Goal: Task Accomplishment & Management: Manage account settings

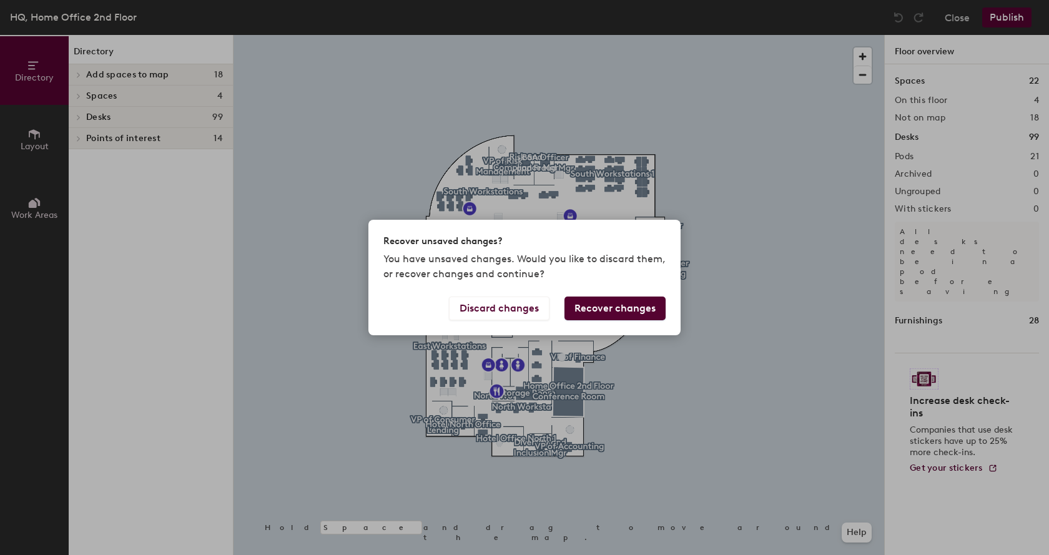
click at [642, 306] on button "Recover changes" at bounding box center [614, 309] width 101 height 24
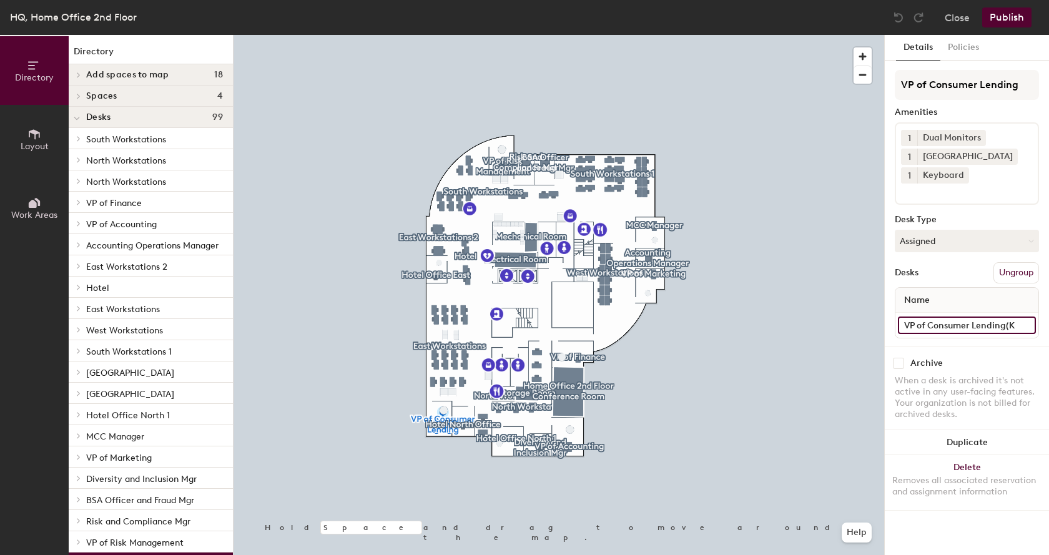
click at [1020, 324] on input "VP of Consumer Lending(K" at bounding box center [967, 325] width 138 height 17
click at [1019, 325] on input "VP of Consumer Lending(K" at bounding box center [967, 325] width 138 height 17
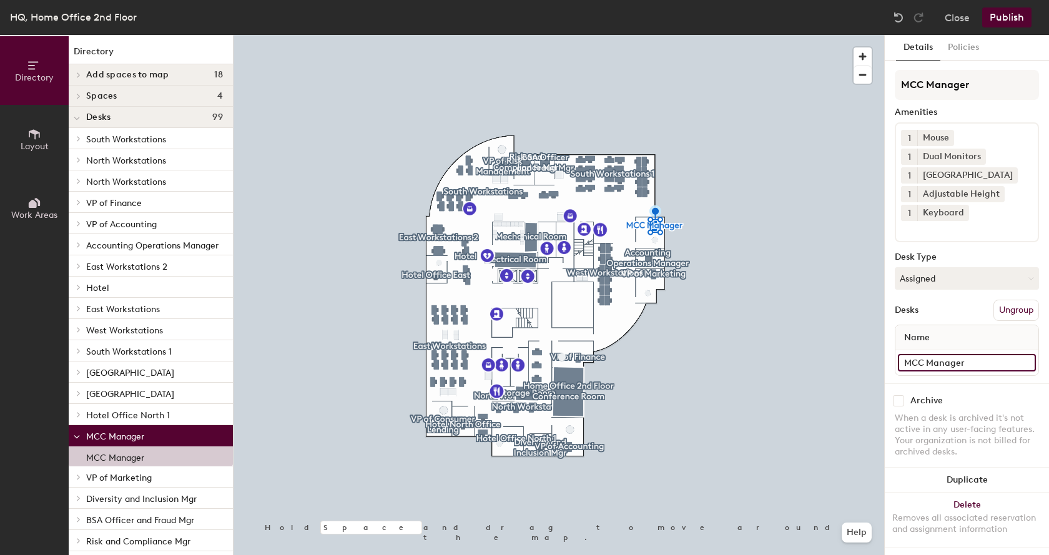
click at [974, 364] on input "MCC Manager" at bounding box center [967, 362] width 138 height 17
click at [975, 363] on input "MCC Manager" at bounding box center [967, 362] width 138 height 17
click at [973, 363] on input "MCC Manager" at bounding box center [967, 362] width 138 height 17
click at [970, 362] on input "MCC Manager" at bounding box center [967, 362] width 138 height 17
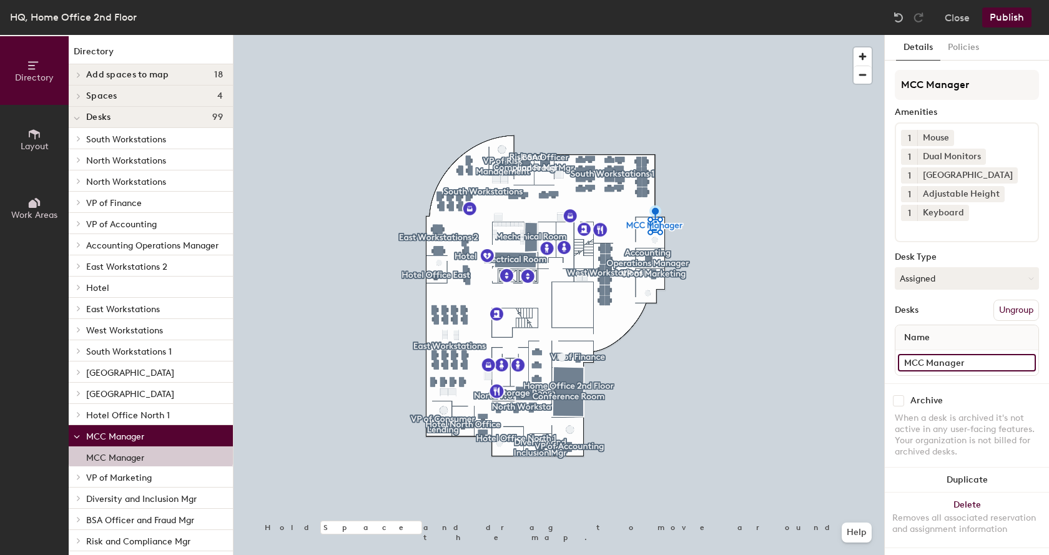
click at [968, 362] on input "MCC Manager" at bounding box center [967, 362] width 138 height 17
click at [991, 368] on input "MCC Manager" at bounding box center [967, 362] width 138 height 17
click at [991, 367] on input "MCC Manager" at bounding box center [967, 362] width 138 height 17
click at [968, 363] on input "MCC Manager" at bounding box center [967, 362] width 138 height 17
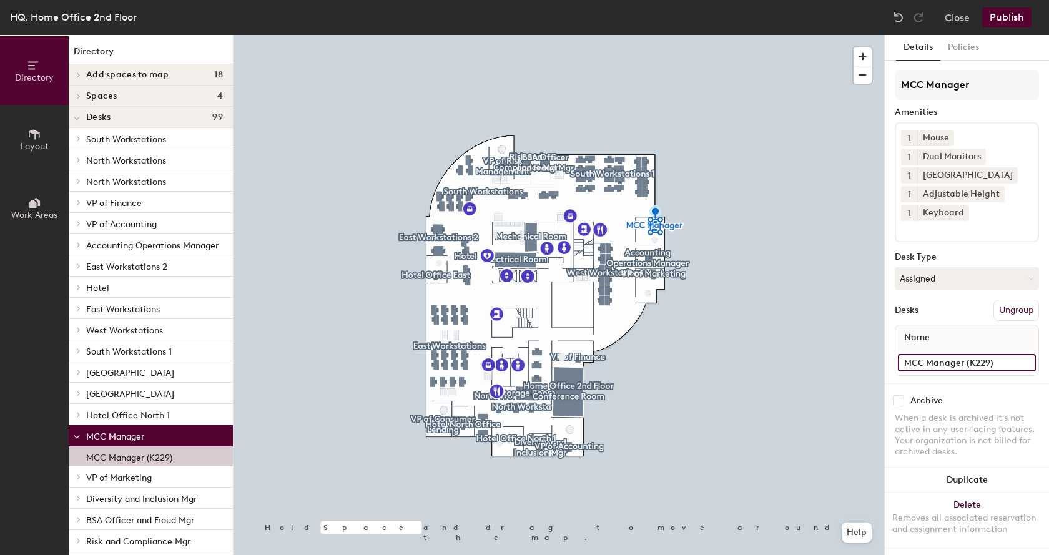
type input "MCC Manager (K229)"
click at [1002, 22] on button "Publish" at bounding box center [1006, 17] width 49 height 20
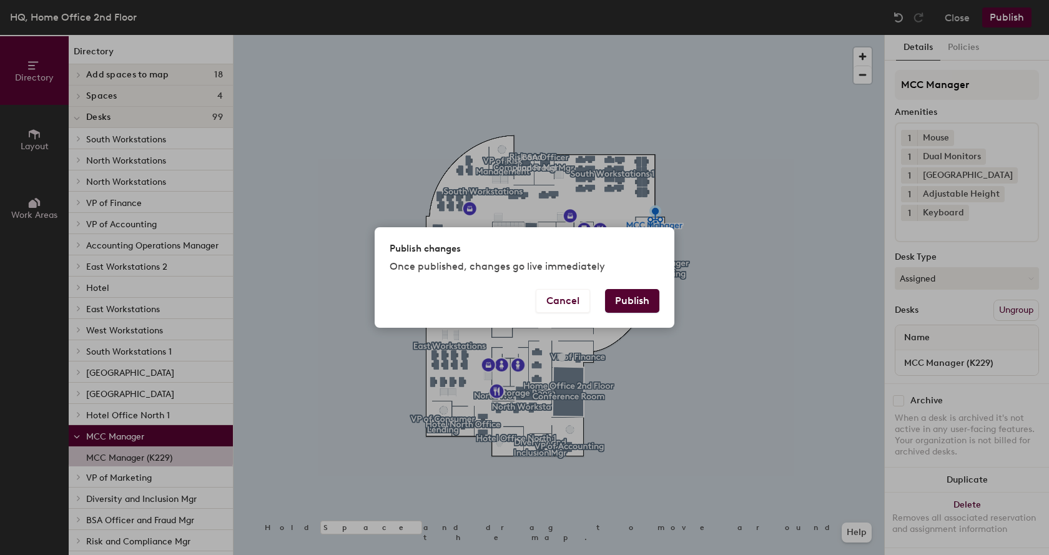
click at [647, 303] on button "Publish" at bounding box center [632, 301] width 54 height 24
